Goal: Communication & Community: Connect with others

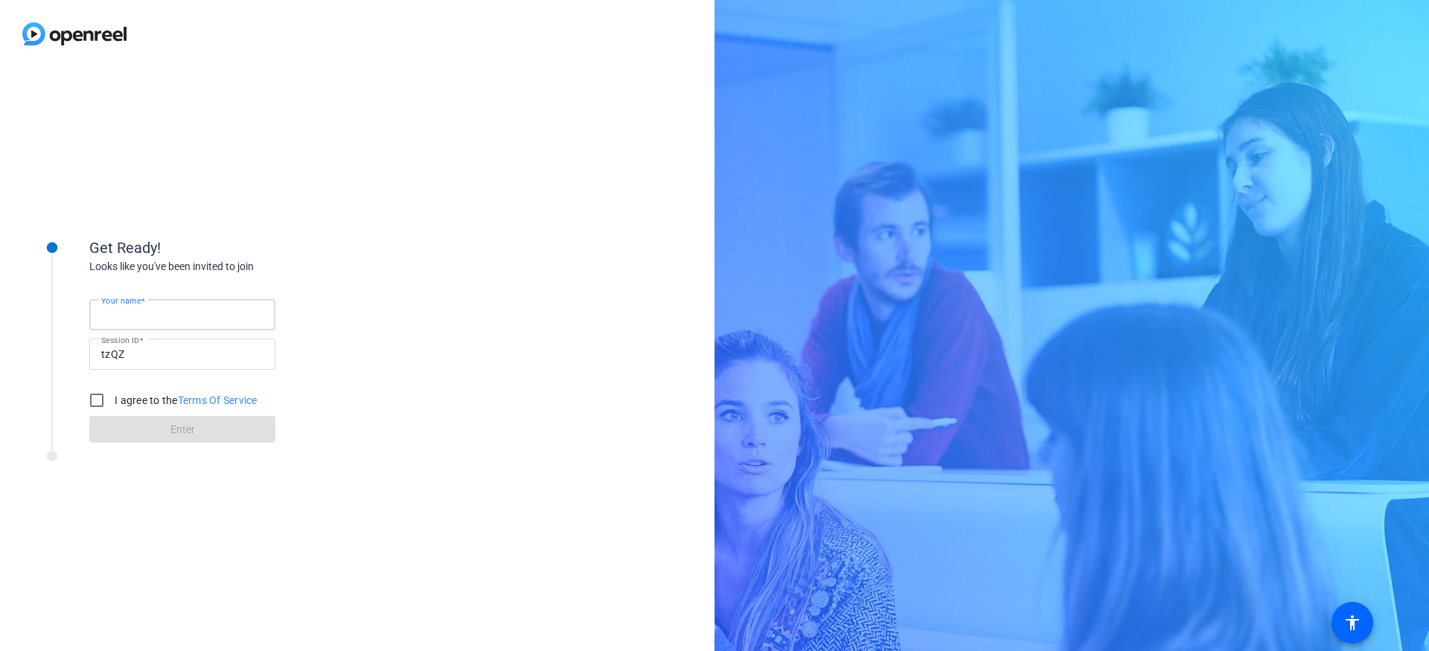
click at [170, 313] on input "Your name" at bounding box center [182, 315] width 162 height 18
type input "[PERSON_NAME]"
click at [99, 399] on input "I agree to the Terms Of Service" at bounding box center [97, 401] width 30 height 30
checkbox input "true"
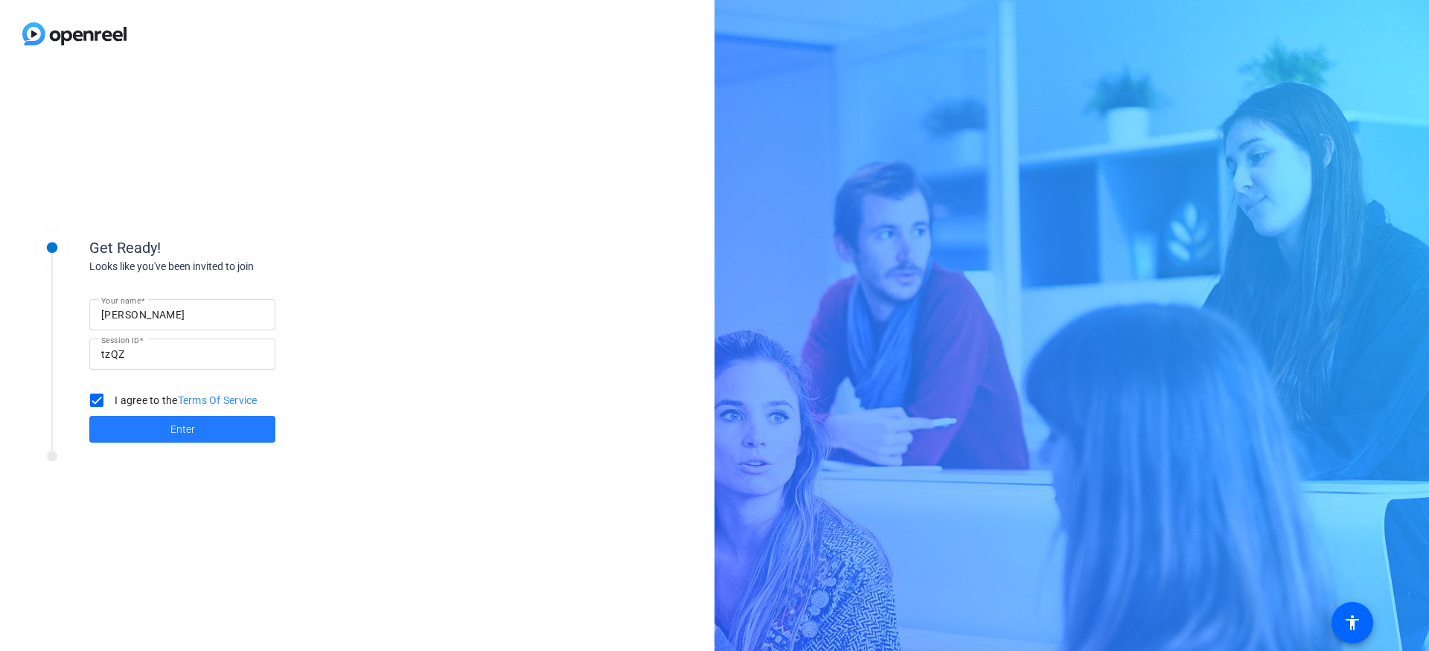
click at [164, 433] on span at bounding box center [182, 430] width 186 height 36
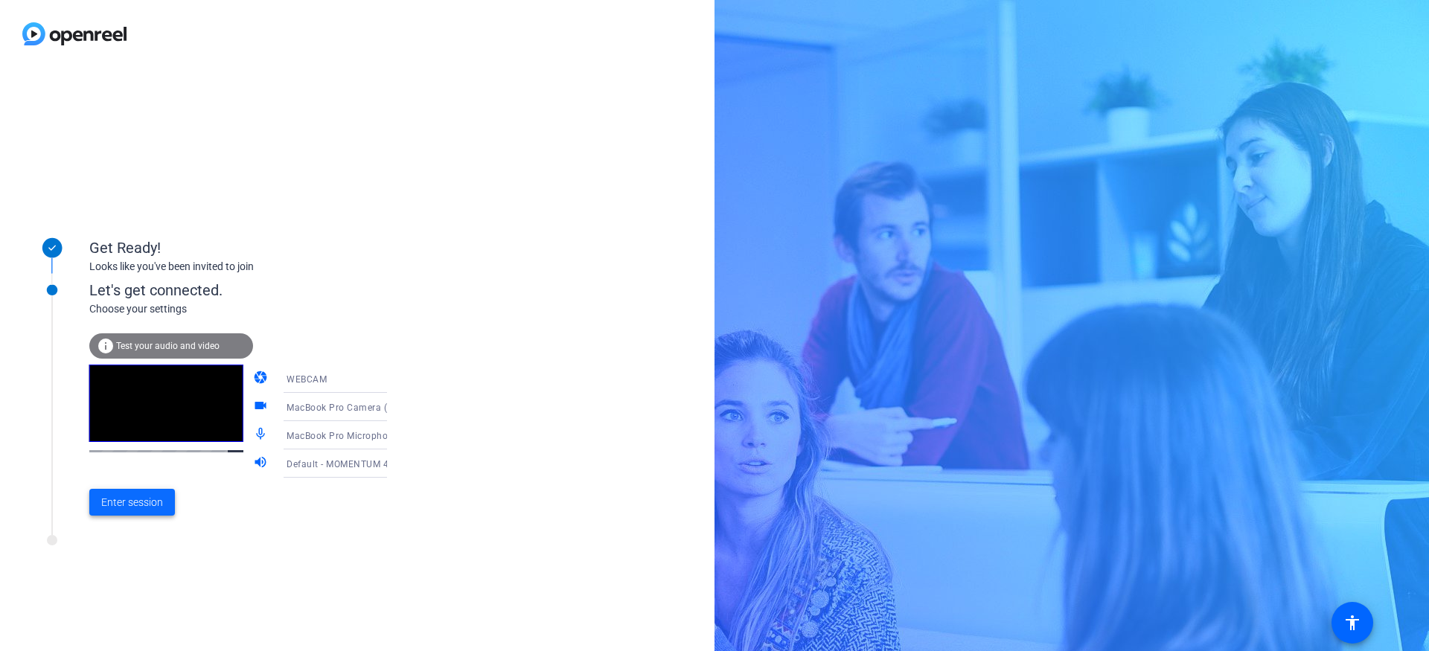
click at [141, 511] on span at bounding box center [132, 503] width 86 height 36
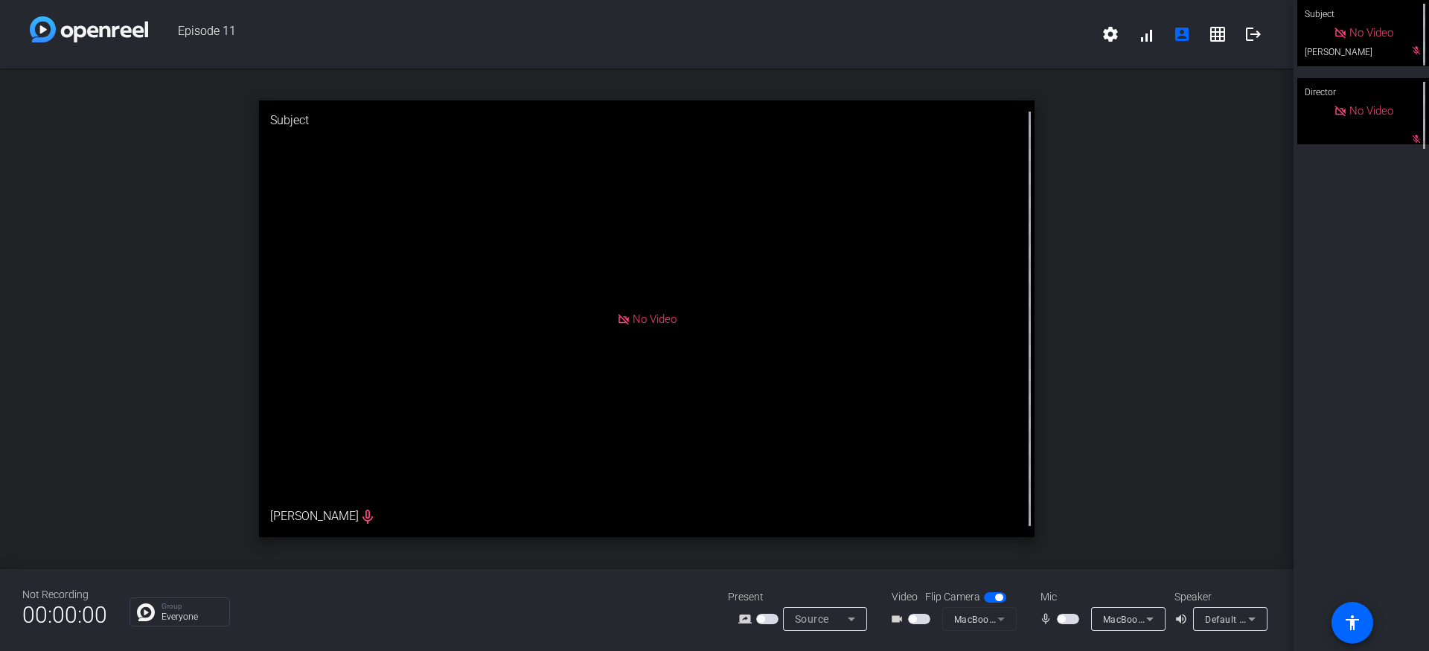
click at [1114, 406] on div "open_in_new Subject No Video [PERSON_NAME] mic_none" at bounding box center [647, 318] width 1294 height 501
click at [1124, 494] on div "open_in_new Subject No Video [PERSON_NAME] mic_none" at bounding box center [647, 318] width 1294 height 501
click at [1240, 288] on div "open_in_new Subject No Video [PERSON_NAME] mic_none" at bounding box center [647, 318] width 1294 height 501
click at [1209, 452] on div "open_in_new Subject No Video [PERSON_NAME] mic_none" at bounding box center [647, 318] width 1294 height 501
click at [1197, 171] on div "open_in_new Subject No Video [PERSON_NAME] mic_none" at bounding box center [647, 318] width 1294 height 501
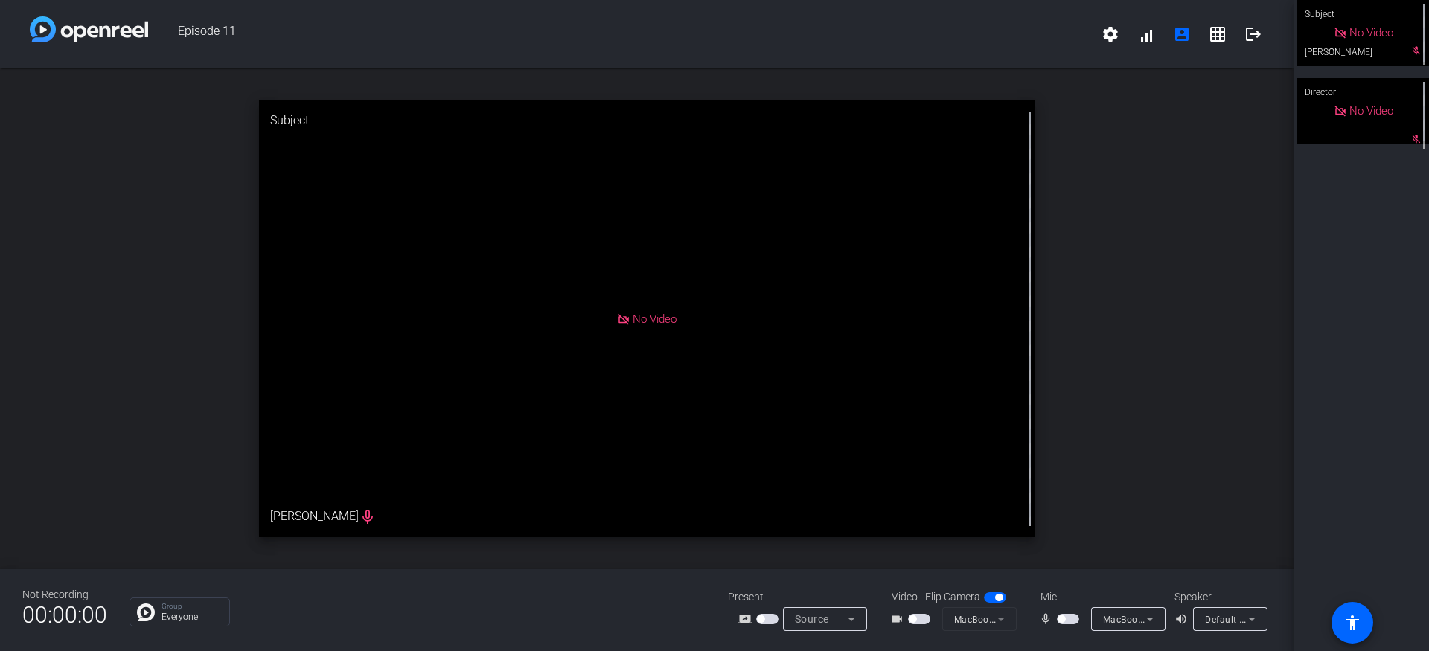
click at [322, 45] on span "Episode 11" at bounding box center [620, 34] width 945 height 36
click at [1186, 182] on div "open_in_new Subject No Video [PERSON_NAME] mic_none" at bounding box center [647, 318] width 1294 height 501
click at [1186, 195] on div "open_in_new Subject No Video [PERSON_NAME] mic_none" at bounding box center [647, 318] width 1294 height 501
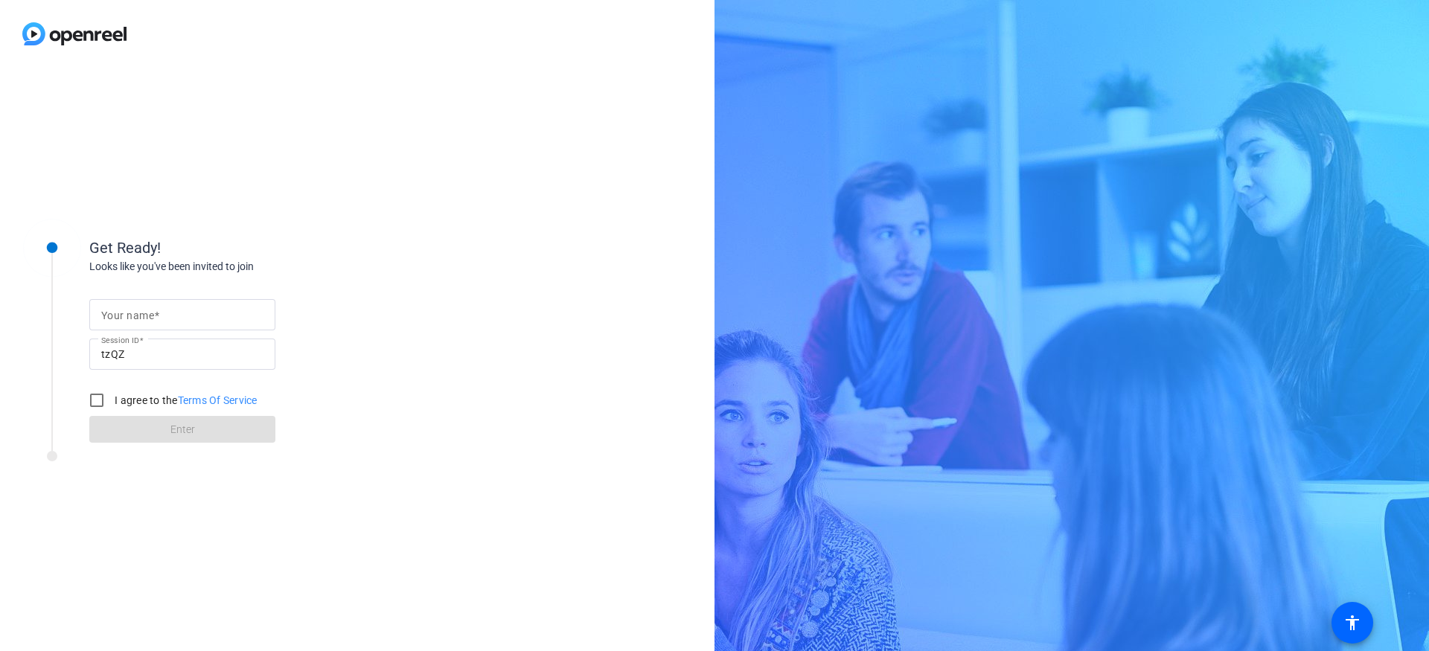
click at [162, 308] on input "Your name" at bounding box center [182, 315] width 162 height 18
type input "[PERSON_NAME]"
click at [98, 400] on input "I agree to the Terms Of Service" at bounding box center [97, 401] width 30 height 30
checkbox input "true"
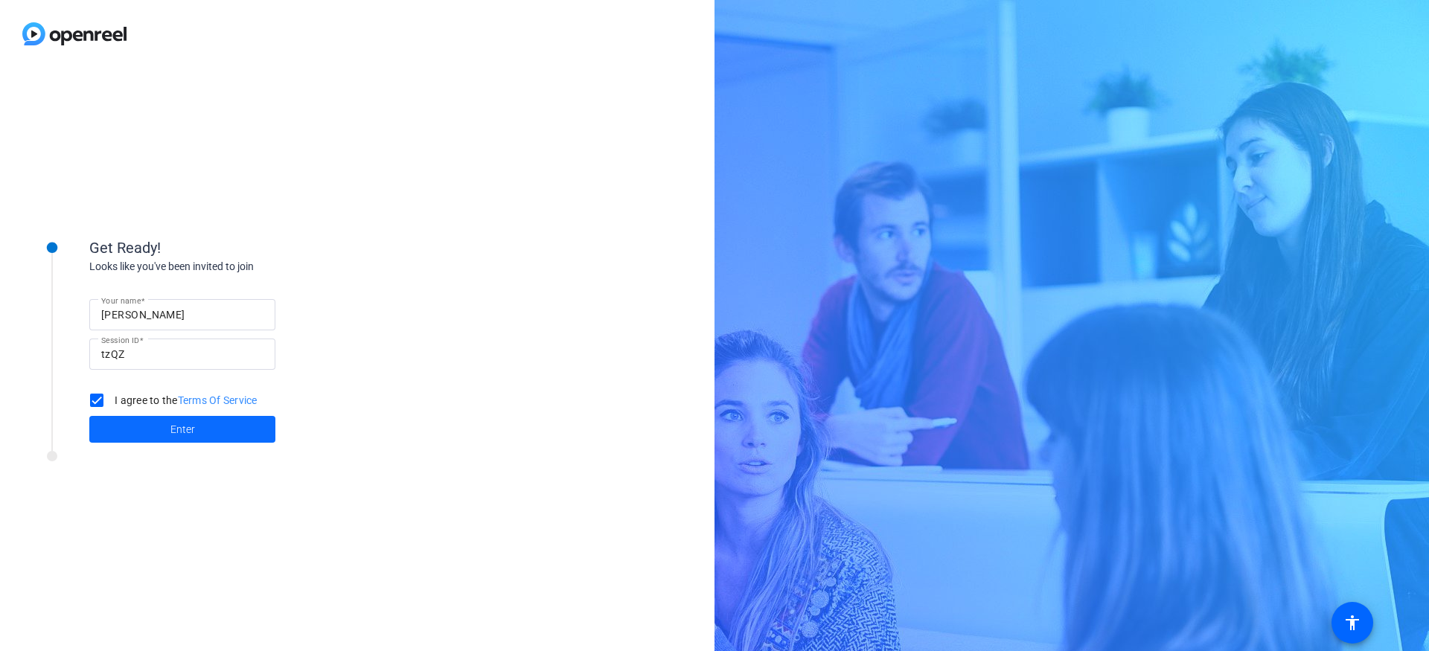
click at [140, 424] on span at bounding box center [182, 430] width 186 height 36
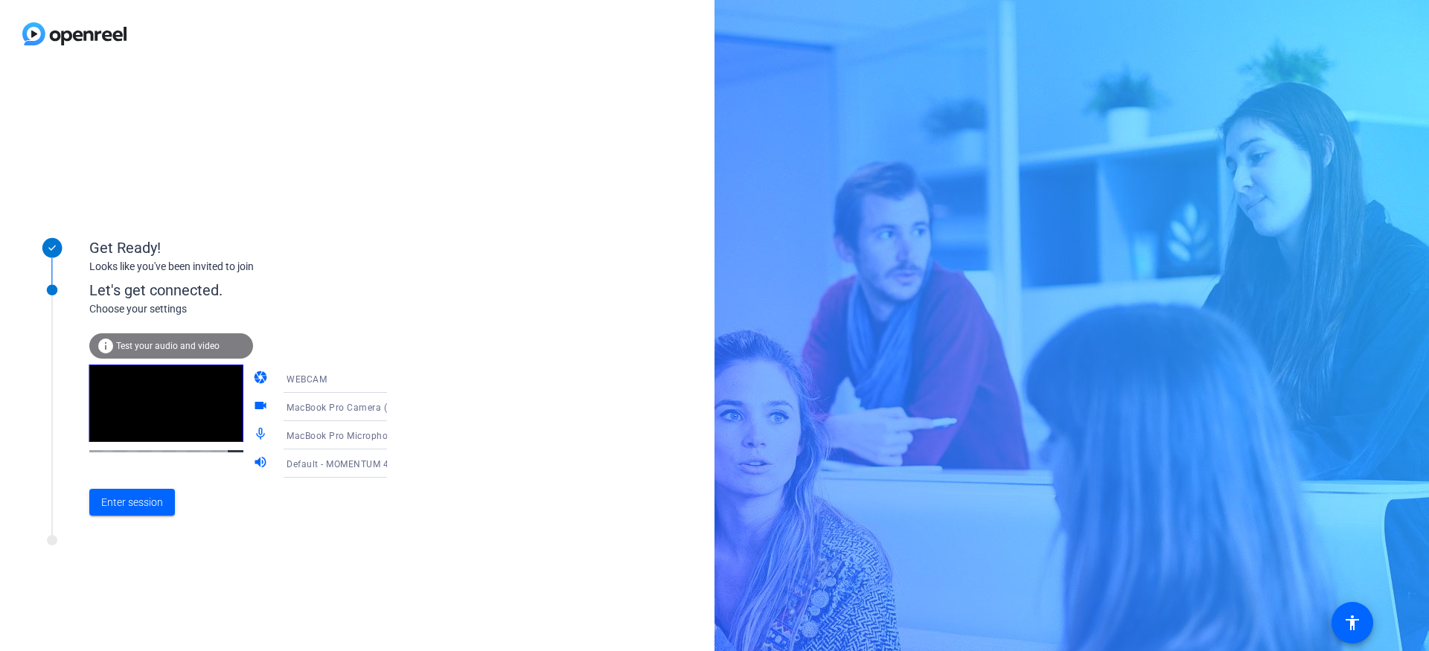
click at [335, 534] on div "Let's get connected. Choose your settings info Test your audio and video camera…" at bounding box center [201, 394] width 372 height 283
click at [393, 434] on icon at bounding box center [402, 436] width 18 height 18
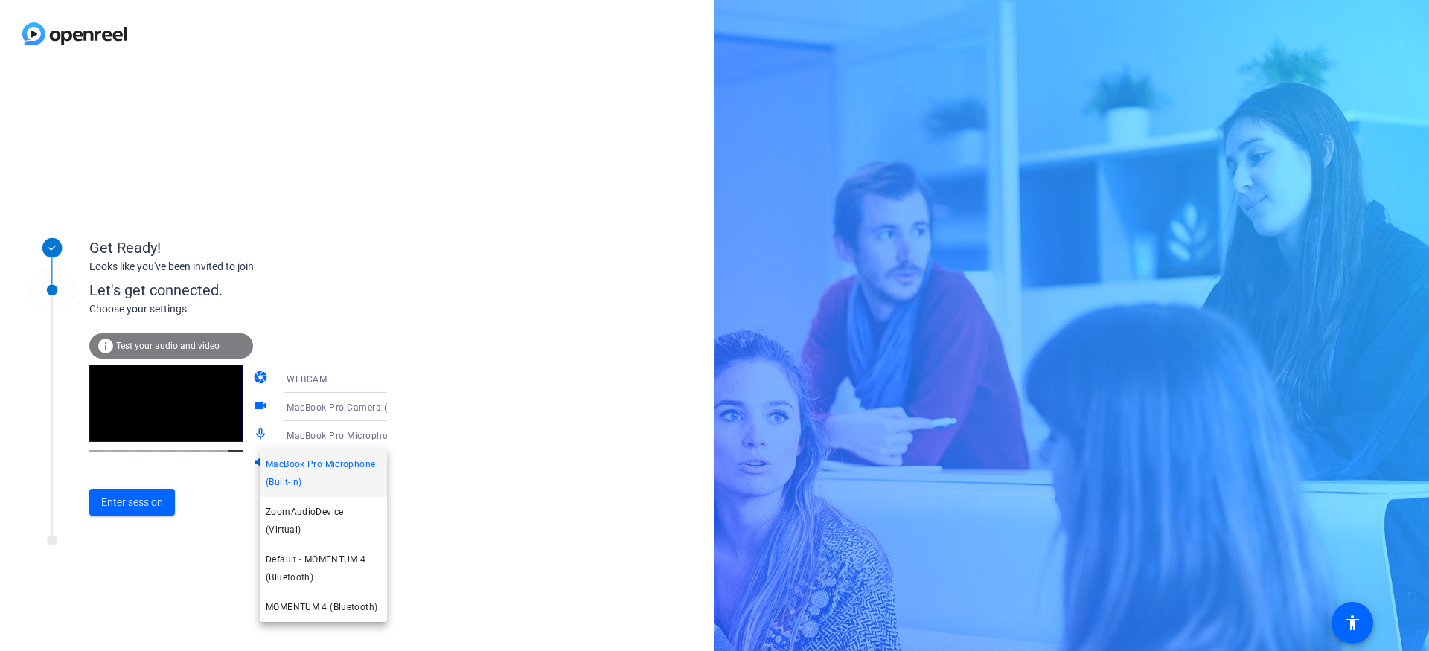
click at [482, 429] on div at bounding box center [714, 325] width 1429 height 651
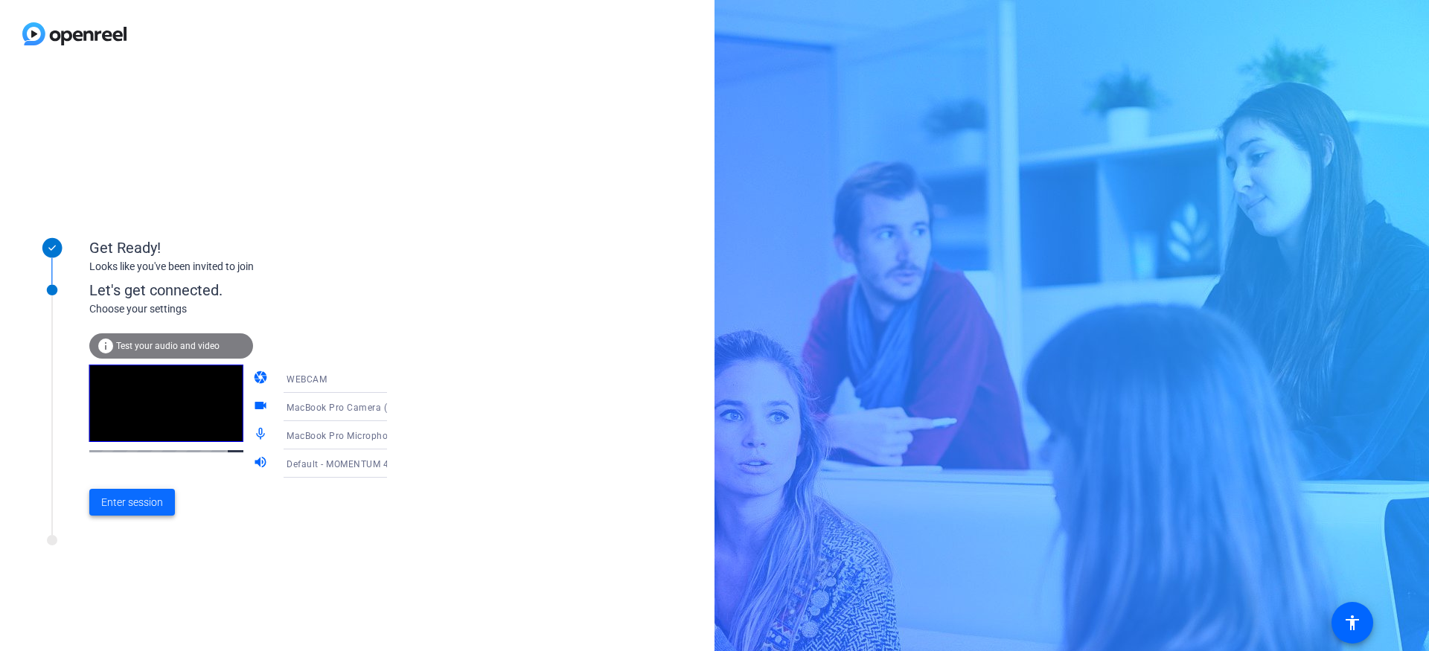
click at [152, 499] on span "Enter session" at bounding box center [132, 503] width 62 height 16
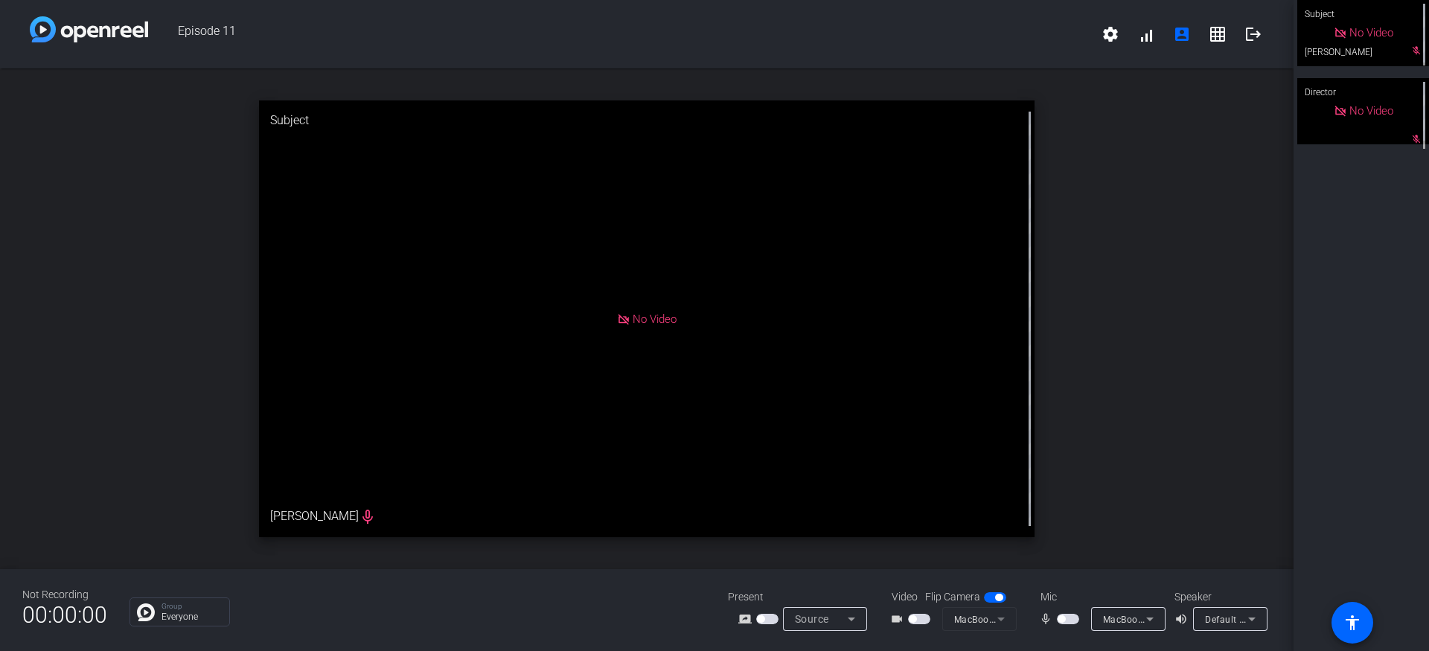
click at [1287, 251] on div "open_in_new Subject No Video [PERSON_NAME] mic_none" at bounding box center [647, 318] width 1294 height 501
click at [161, 409] on div "open_in_new Subject No Video [PERSON_NAME] mic_none" at bounding box center [647, 318] width 1294 height 501
click at [76, 185] on div "open_in_new Subject No Video [PERSON_NAME] mic_none" at bounding box center [647, 318] width 1294 height 501
click at [1146, 167] on div "open_in_new Subject No Video [PERSON_NAME] mic_none" at bounding box center [647, 318] width 1294 height 501
click at [1163, 261] on div "open_in_new Subject No Video [PERSON_NAME] mic_none" at bounding box center [647, 318] width 1294 height 501
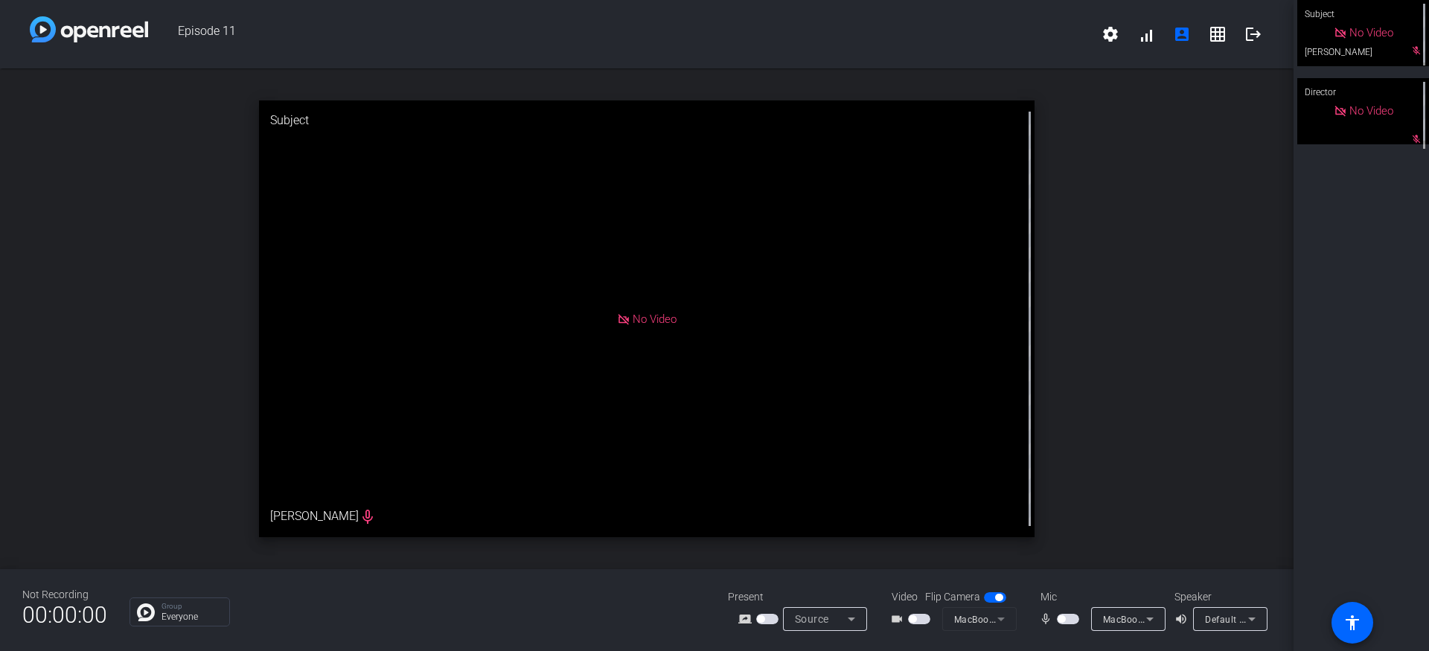
click at [1062, 552] on div "open_in_new Subject No Video [PERSON_NAME] mic_none" at bounding box center [647, 318] width 1294 height 501
click at [1231, 453] on div "open_in_new Subject No Video [PERSON_NAME] mic_none" at bounding box center [647, 318] width 1294 height 501
click at [1178, 201] on div "open_in_new Subject No Video [PERSON_NAME] mic_none" at bounding box center [647, 318] width 1294 height 501
click at [1163, 272] on div "open_in_new Subject No Video [PERSON_NAME] mic_none" at bounding box center [647, 318] width 1294 height 501
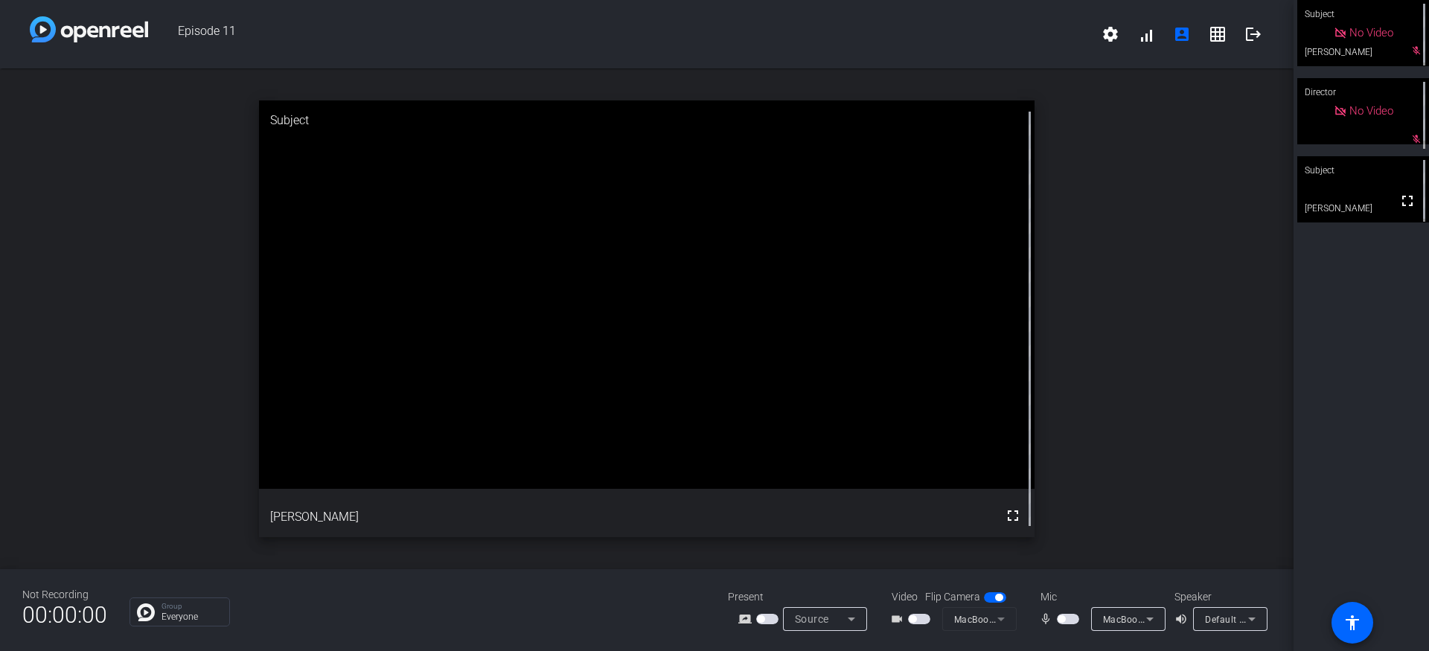
click at [1062, 622] on span "button" at bounding box center [1061, 619] width 7 height 7
click at [918, 622] on span "button" at bounding box center [919, 619] width 22 height 10
click at [1116, 467] on div "open_in_new Subject fullscreen Veena Aaradhya" at bounding box center [647, 318] width 1294 height 501
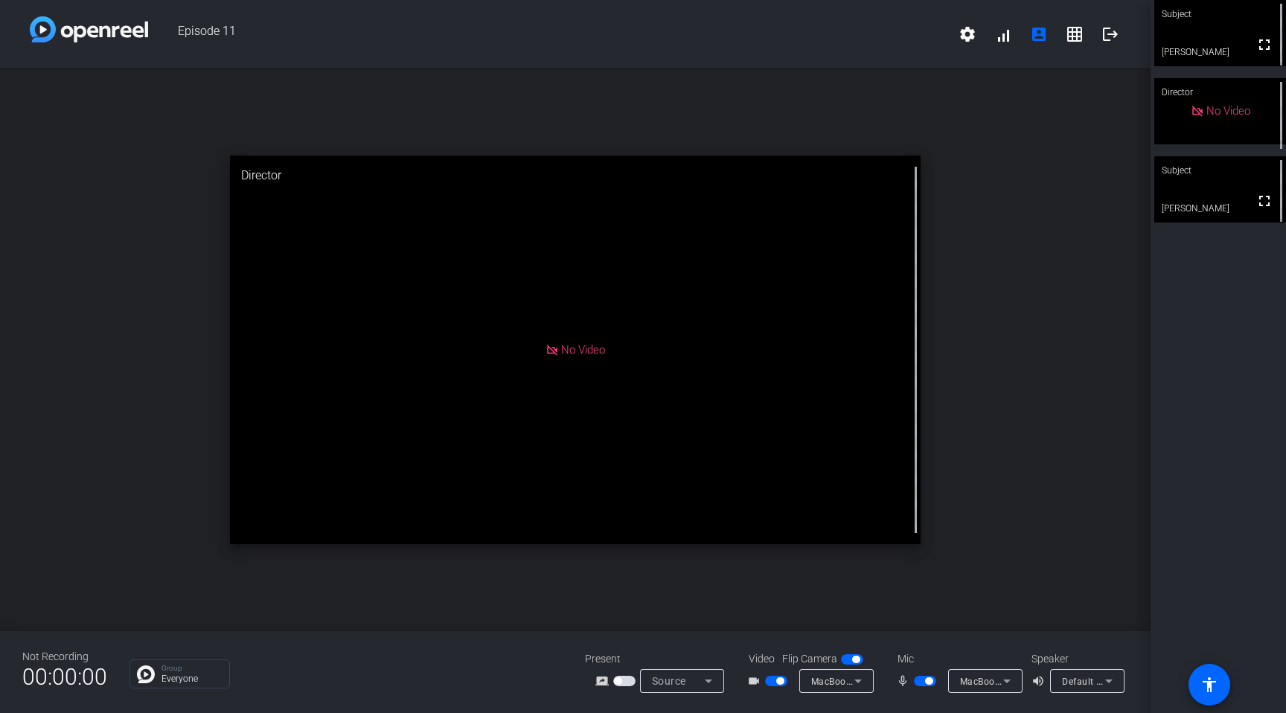
click at [921, 373] on div "open_in_new Director No Video" at bounding box center [575, 349] width 1151 height 563
click at [829, 394] on div "No Video" at bounding box center [575, 350] width 691 height 389
click at [785, 466] on div "No Video" at bounding box center [575, 350] width 691 height 389
click at [1076, 30] on mat-icon "grid_on" at bounding box center [1075, 34] width 18 height 18
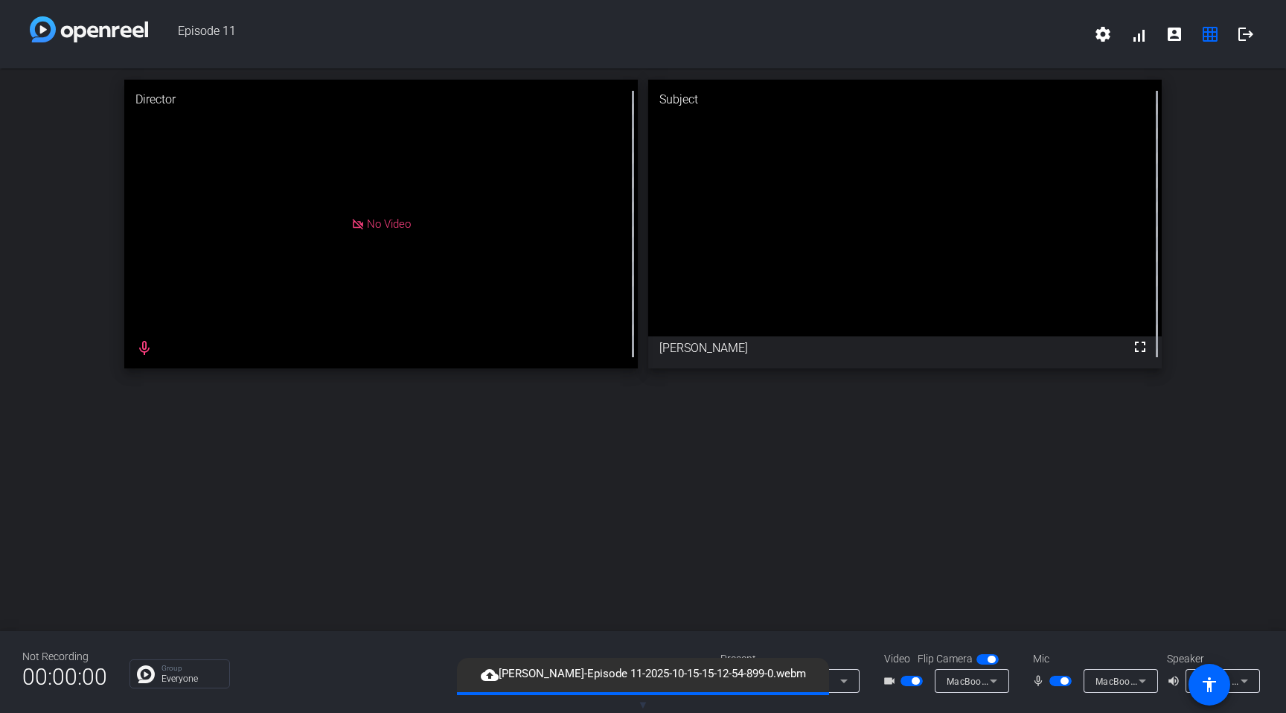
click at [954, 480] on div "Director No Video mic_none Subject fullscreen Vincent" at bounding box center [643, 349] width 1286 height 563
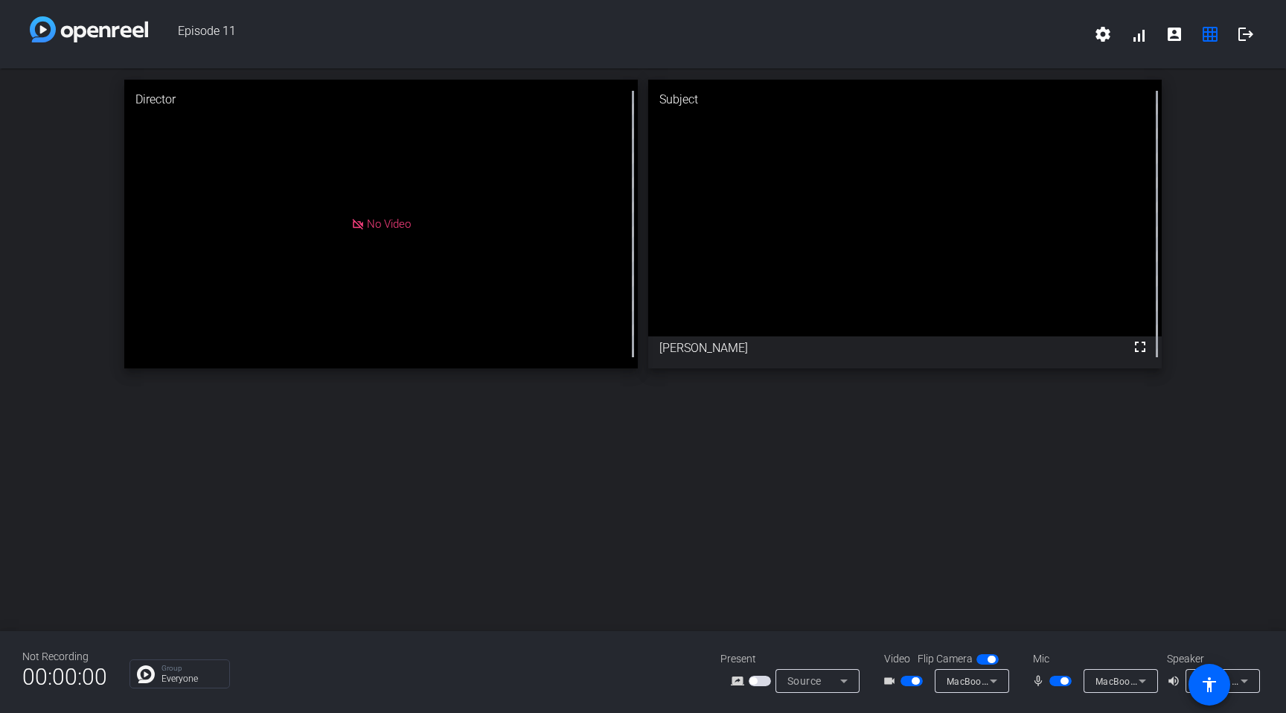
click at [587, 491] on div "Director No Video Subject fullscreen Vincent" at bounding box center [643, 349] width 1286 height 563
click at [892, 531] on div "Director No Video Subject fullscreen Vincent" at bounding box center [643, 349] width 1286 height 563
click at [718, 469] on div "Director No Video Subject fullscreen Vincent" at bounding box center [643, 349] width 1286 height 563
click at [1063, 651] on span "button" at bounding box center [1061, 681] width 22 height 10
click at [916, 651] on span "button" at bounding box center [915, 680] width 7 height 7
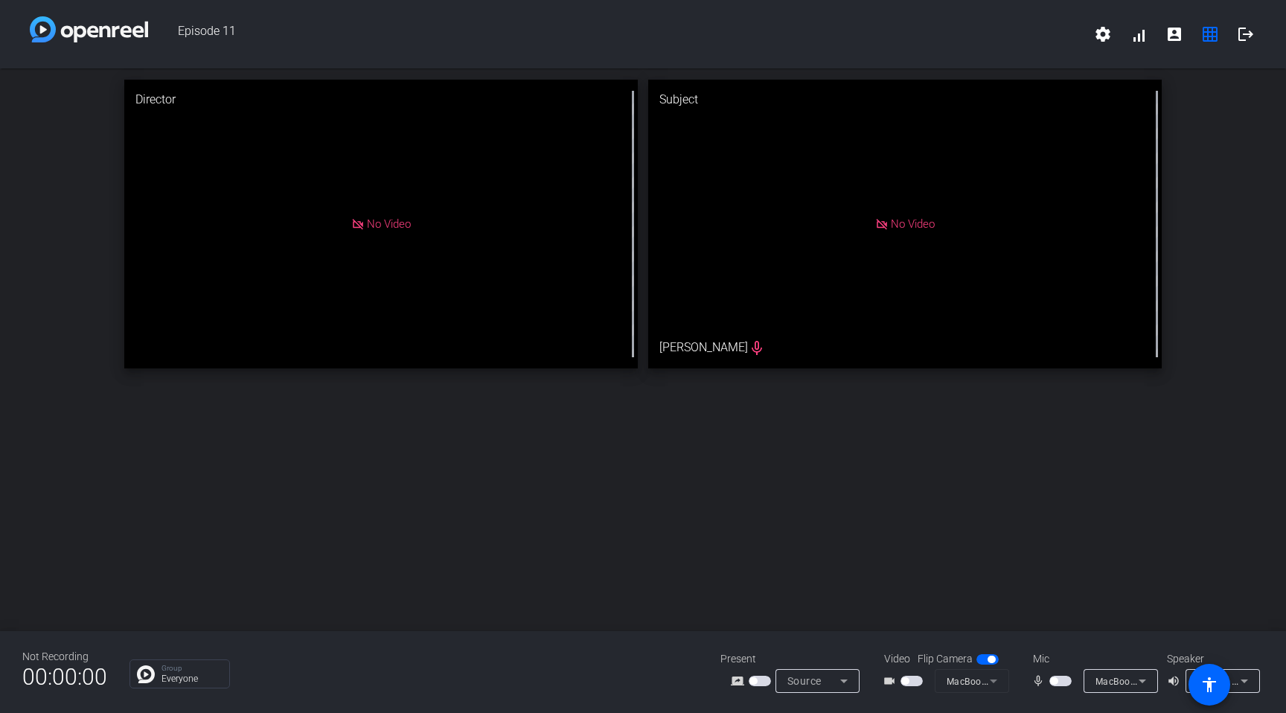
click at [847, 521] on div "Director No Video Subject No Video Vincent mic_none" at bounding box center [643, 349] width 1286 height 563
